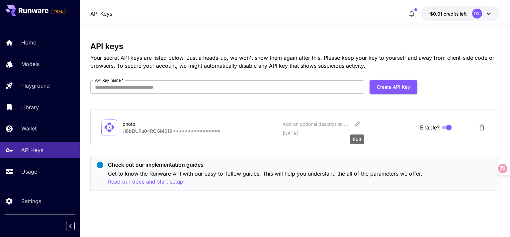
click at [355, 125] on icon "Edit" at bounding box center [356, 123] width 5 height 5
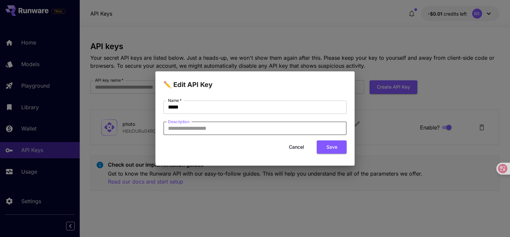
click at [196, 130] on input "Description" at bounding box center [254, 128] width 183 height 13
click at [301, 148] on button "Cancel" at bounding box center [296, 147] width 30 height 14
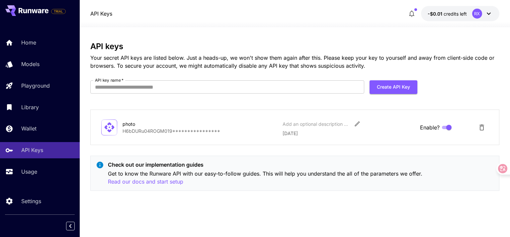
click at [145, 131] on p "**********" at bounding box center [199, 130] width 155 height 7
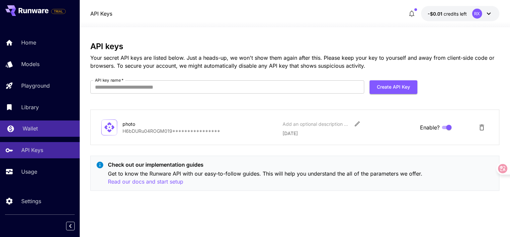
click at [26, 122] on link "Wallet" at bounding box center [40, 128] width 80 height 16
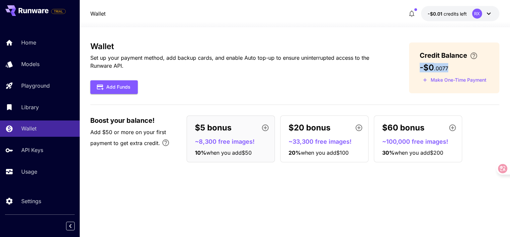
drag, startPoint x: 420, startPoint y: 68, endPoint x: 470, endPoint y: 67, distance: 50.1
click at [470, 67] on div "-$0 . 0077" at bounding box center [453, 67] width 69 height 9
click at [179, 143] on div "Boost your balance! Add $50 or more on your first payment to get extra credit. …" at bounding box center [294, 138] width 408 height 47
click at [159, 103] on div "Wallet Set up your payment method, add backup cards, and enable Auto top-up to …" at bounding box center [294, 105] width 408 height 126
click at [113, 83] on button "Add Funds" at bounding box center [113, 87] width 47 height 14
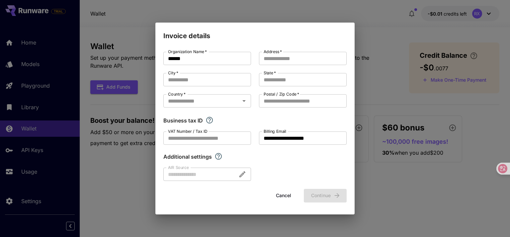
click at [286, 193] on button "Cancel" at bounding box center [283, 196] width 30 height 14
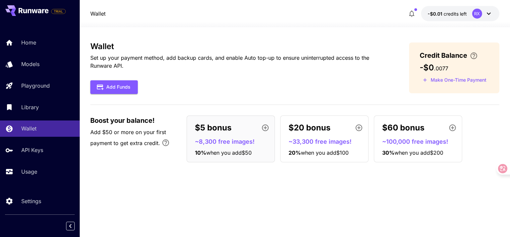
click at [238, 127] on div "$5 bonus" at bounding box center [233, 127] width 77 height 13
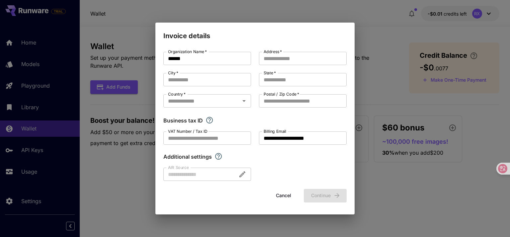
click at [285, 195] on button "Cancel" at bounding box center [283, 196] width 30 height 14
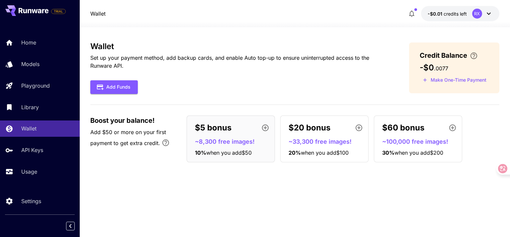
drag, startPoint x: 288, startPoint y: 188, endPoint x: 143, endPoint y: 156, distance: 147.8
click at [140, 162] on div "Wallet Set up your payment method, add backup cards, and enable Auto top-up to …" at bounding box center [294, 105] width 408 height 126
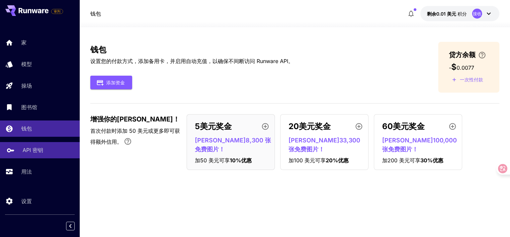
click at [49, 154] on div "API 密钥" at bounding box center [49, 150] width 52 height 8
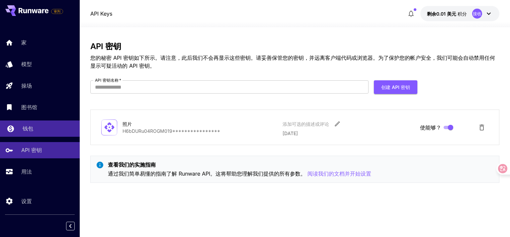
click at [38, 126] on div "钱包" at bounding box center [49, 128] width 52 height 8
